Goal: Navigation & Orientation: Find specific page/section

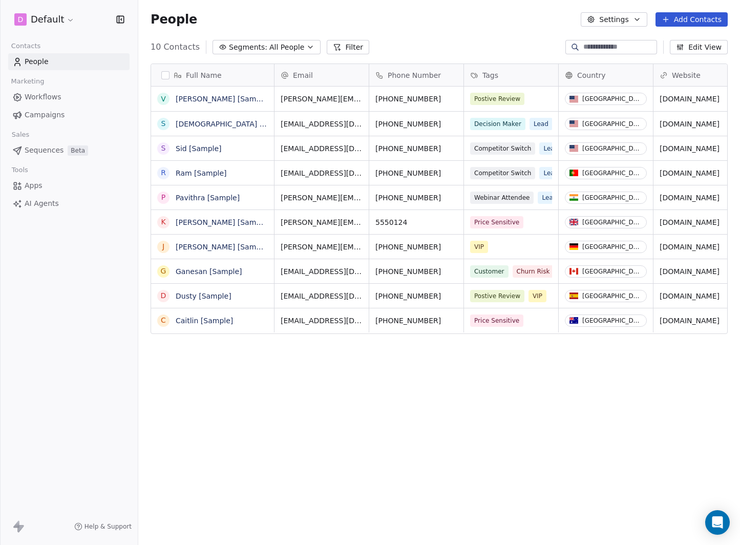
scroll to position [472, 594]
click at [64, 17] on html "D Default Contacts People Marketing Workflows Campaigns Sales Sequences Beta To…" at bounding box center [370, 272] width 740 height 545
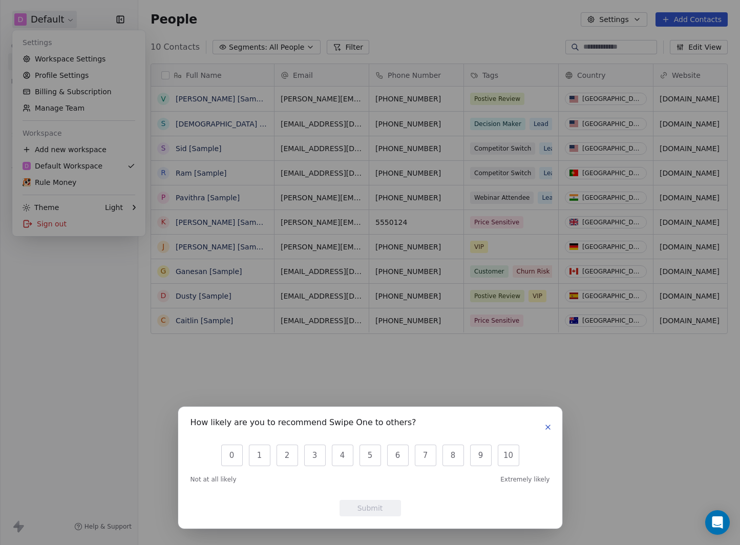
click at [551, 427] on icon "button" at bounding box center [548, 427] width 8 height 8
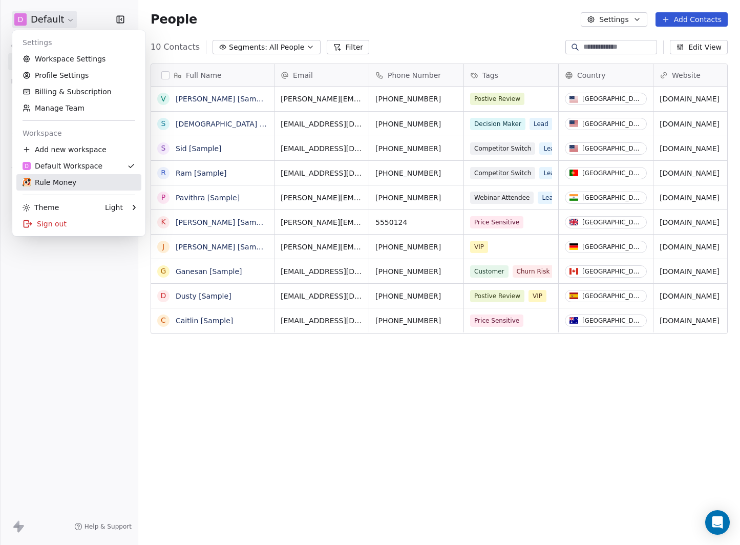
click at [69, 179] on div "Rule Money" at bounding box center [50, 182] width 54 height 10
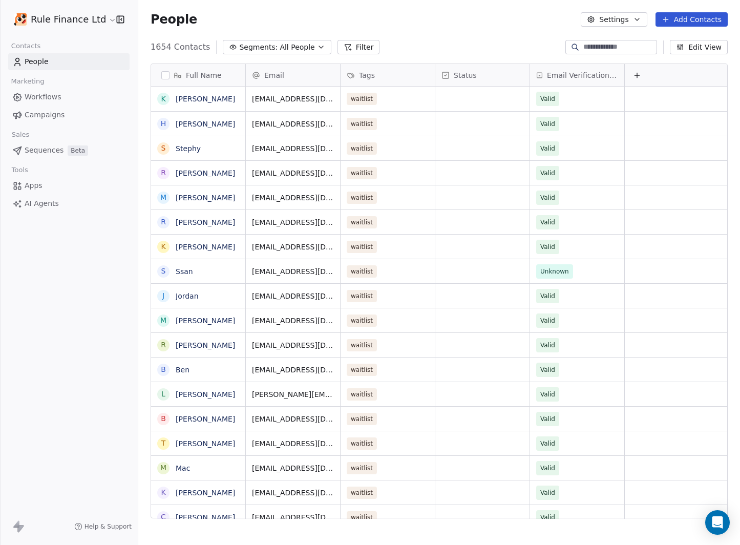
scroll to position [472, 594]
click at [47, 115] on span "Campaigns" at bounding box center [45, 115] width 40 height 11
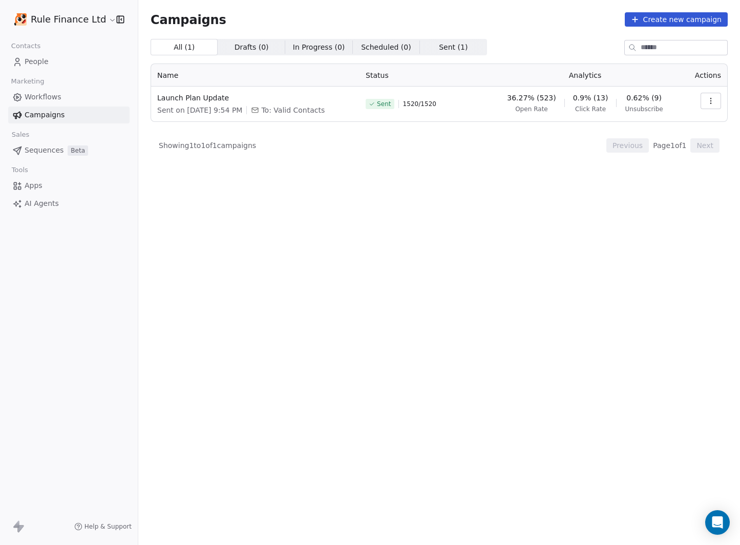
click at [467, 47] on span "Sent ( 1 ) Sent ( 1 )" at bounding box center [453, 47] width 67 height 16
click at [187, 48] on span "All ( 1 )" at bounding box center [185, 47] width 22 height 11
